Goal: Task Accomplishment & Management: Use online tool/utility

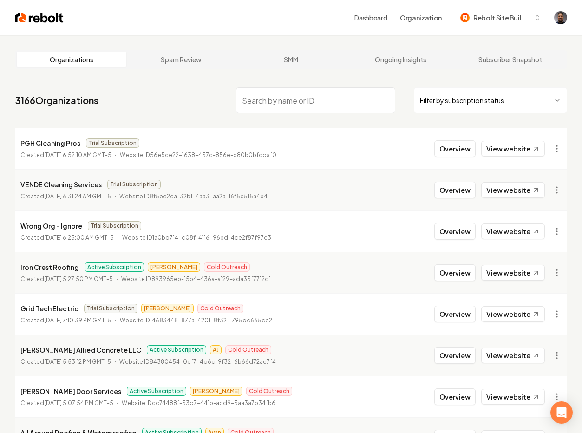
click at [458, 245] on li "Wrong Org - Ignore Trial Subscription Created [DATE] 6:25:00 AM GMT-5 Website I…" at bounding box center [291, 231] width 553 height 41
click at [457, 234] on button "Overview" at bounding box center [455, 231] width 41 height 17
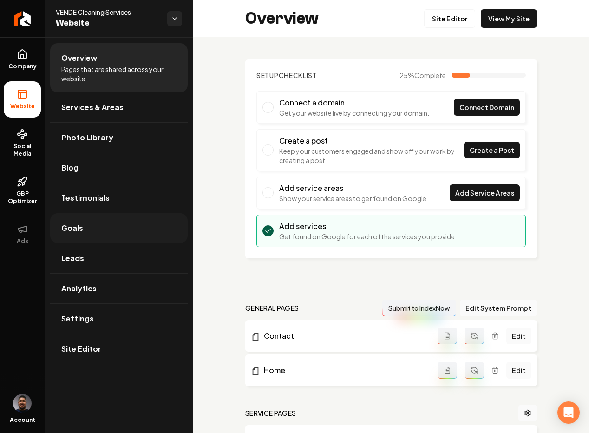
click at [74, 228] on span "Goals" at bounding box center [72, 228] width 22 height 11
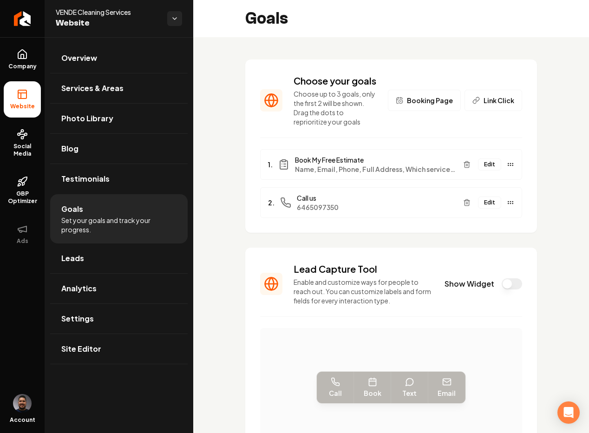
click at [556, 99] on div "Choose your goals Choose up to 3 goals, only the first 2 will be shown. Drag th…" at bounding box center [391, 335] width 396 height 596
